Goal: Information Seeking & Learning: Learn about a topic

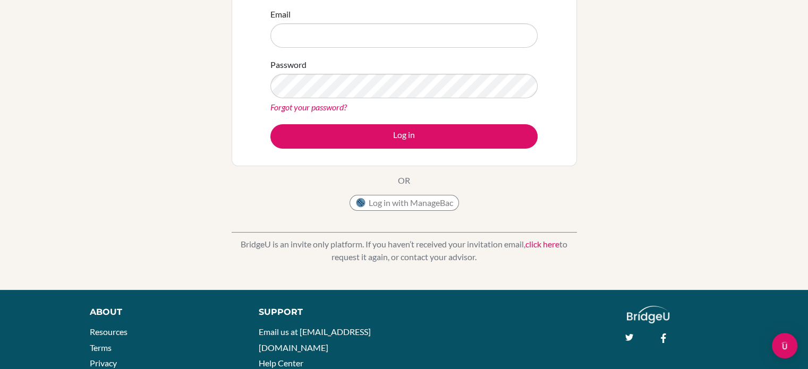
scroll to position [175, 0]
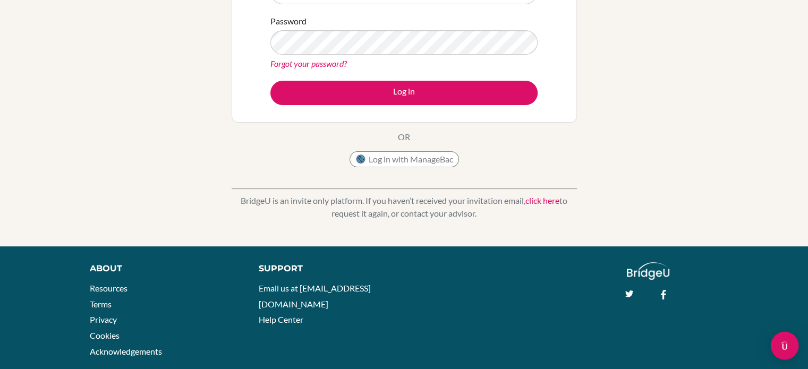
click at [780, 337] on div "Open Intercom Messenger" at bounding box center [784, 346] width 28 height 28
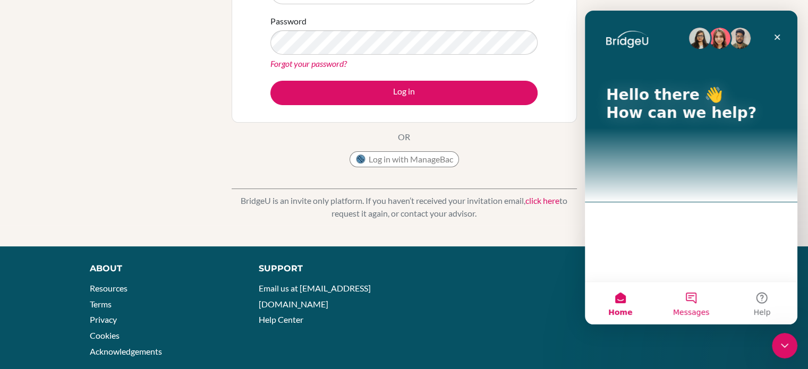
scroll to position [0, 0]
click at [683, 303] on button "Messages" at bounding box center [690, 303] width 71 height 42
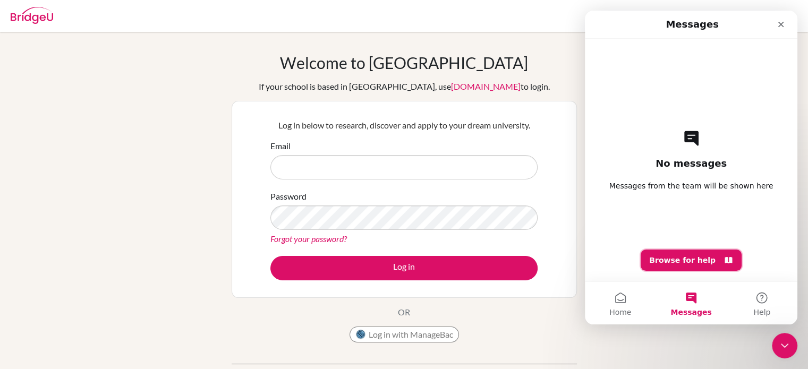
click at [685, 256] on button "Browse for help" at bounding box center [690, 260] width 101 height 21
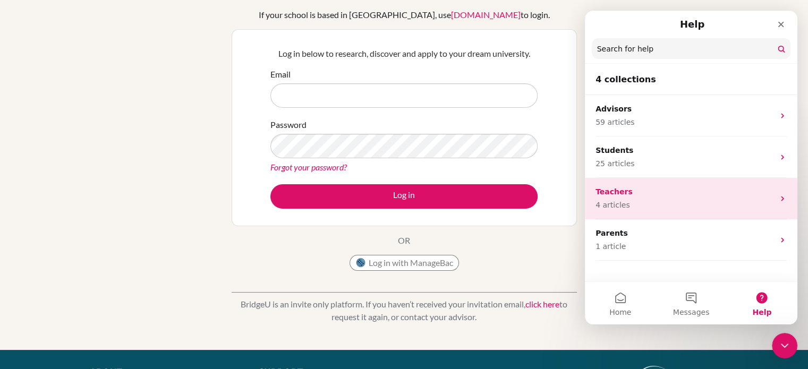
scroll to position [79, 0]
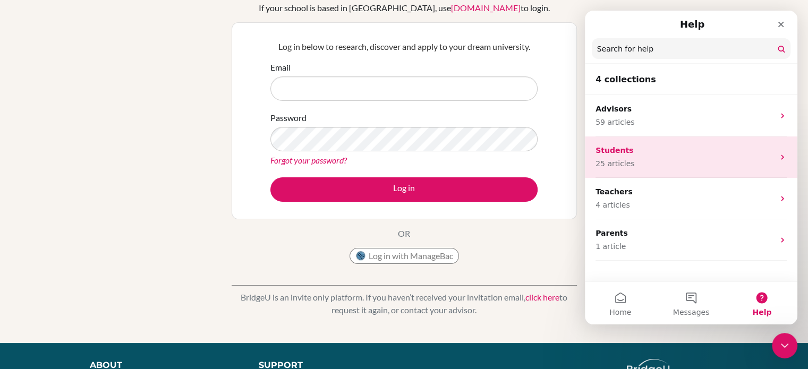
click at [673, 170] on div "Students 25 articles" at bounding box center [691, 156] width 212 height 41
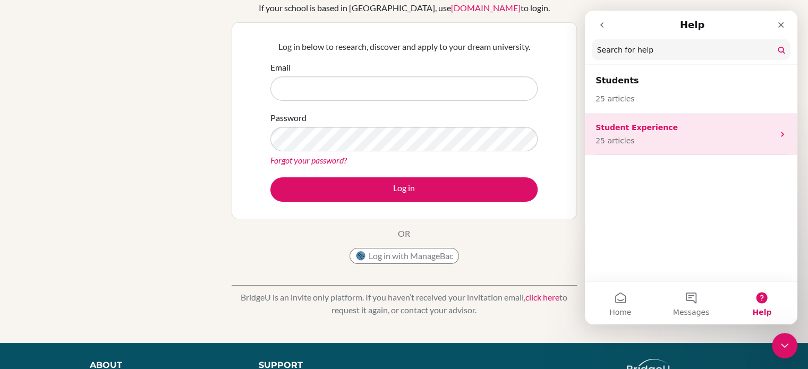
click at [659, 133] on p "Student Experience" at bounding box center [684, 127] width 178 height 11
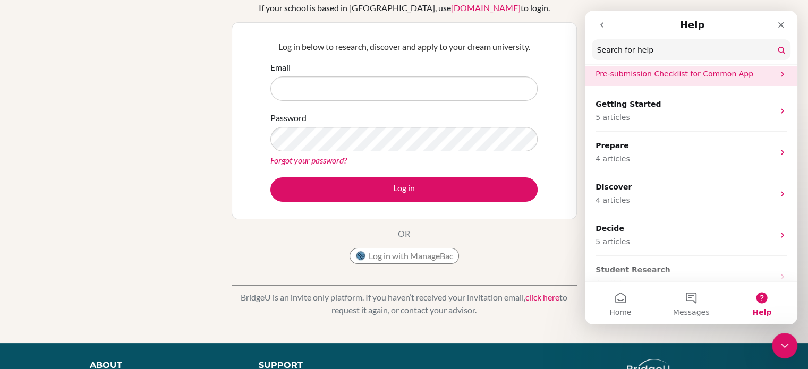
scroll to position [115, 0]
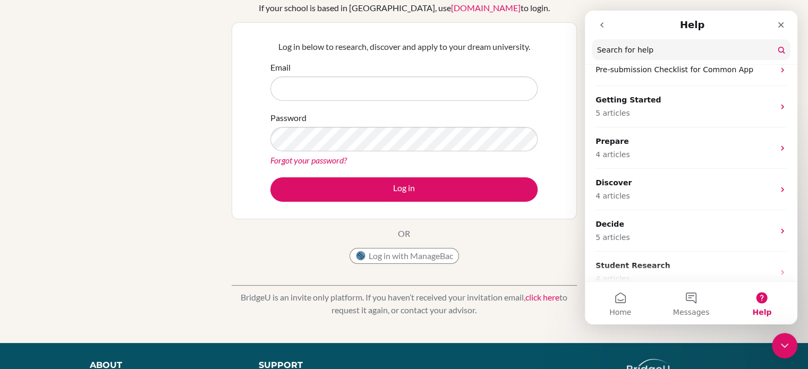
click at [193, 190] on div "Welcome to [GEOGRAPHIC_DATA] If your school is based in [GEOGRAPHIC_DATA], use …" at bounding box center [404, 148] width 808 height 347
click at [779, 28] on icon "Close" at bounding box center [780, 25] width 8 height 8
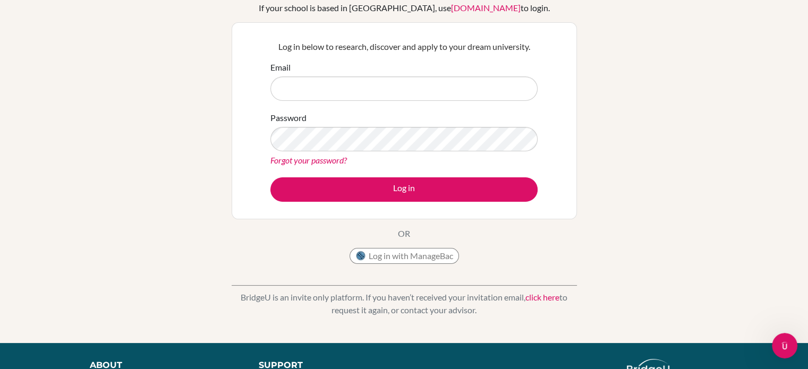
scroll to position [0, 0]
